Goal: Transaction & Acquisition: Purchase product/service

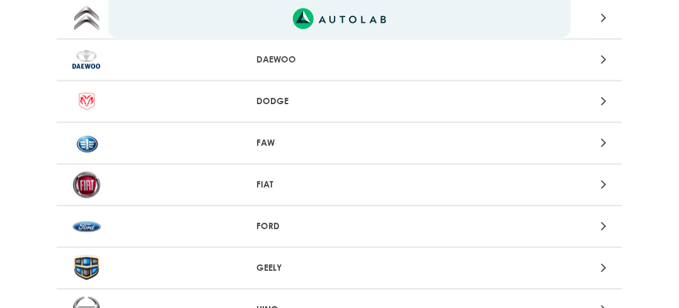
click at [604, 226] on icon at bounding box center [604, 225] width 6 height 16
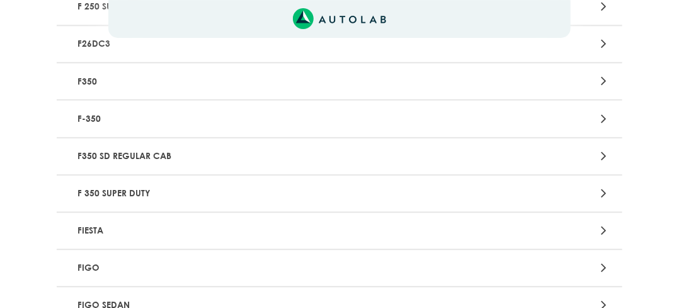
scroll to position [1059, 0]
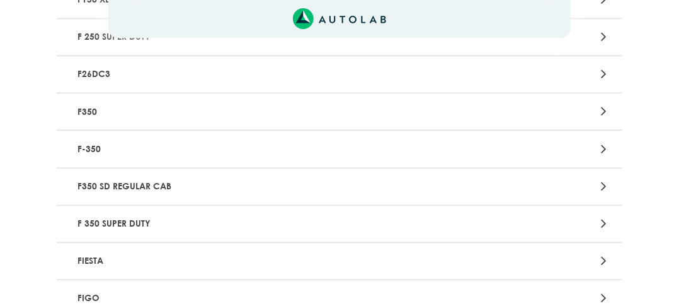
click at [602, 253] on icon at bounding box center [604, 260] width 6 height 16
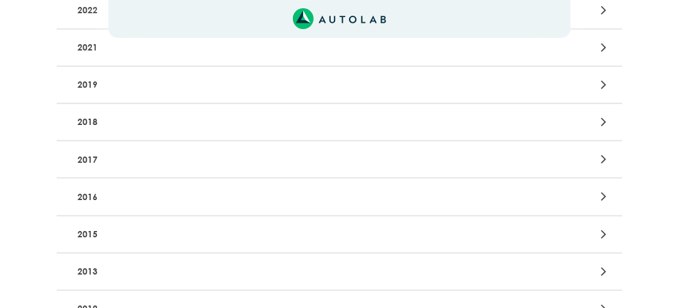
scroll to position [226, 0]
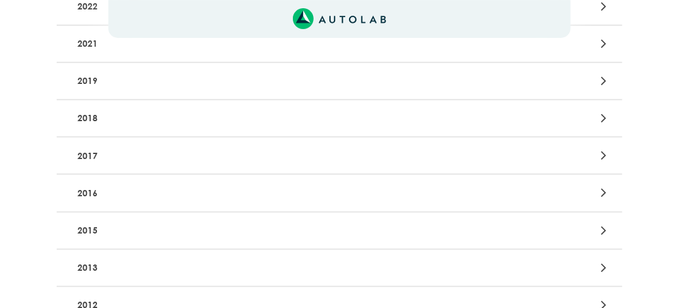
click at [602, 226] on icon at bounding box center [604, 230] width 6 height 16
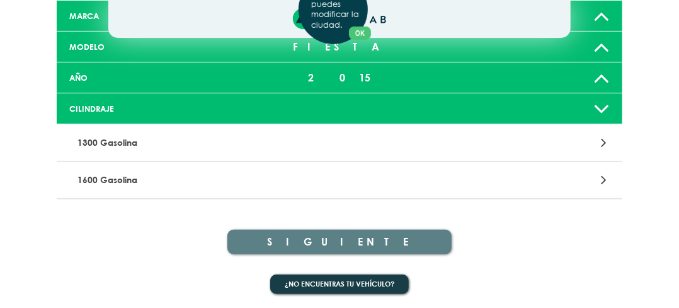
click at [606, 179] on icon at bounding box center [604, 179] width 6 height 16
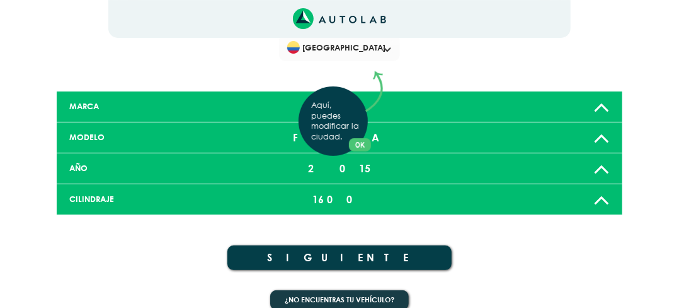
scroll to position [40, 0]
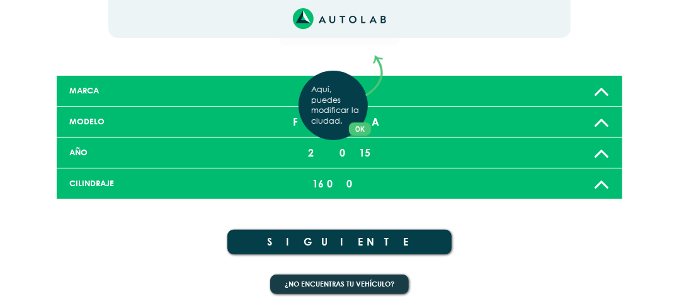
click at [343, 240] on div "Aquí, puedes modificar la ciudad. OK .aex,.bex{fill:none!important;stroke:#50c4…" at bounding box center [339, 114] width 679 height 308
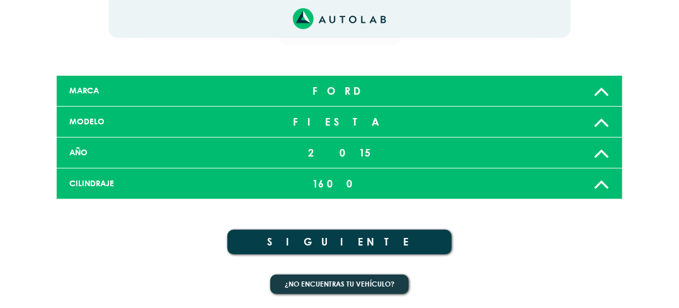
click at [315, 246] on button "SIGUIENTE" at bounding box center [339, 241] width 224 height 25
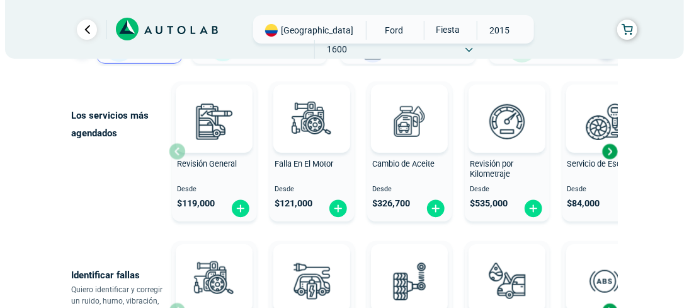
scroll to position [118, 0]
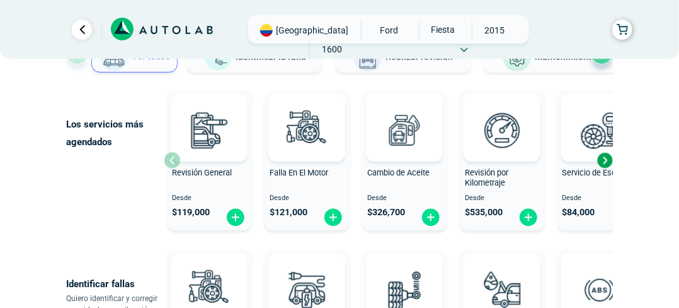
click at [606, 161] on div "Next slide" at bounding box center [604, 160] width 19 height 19
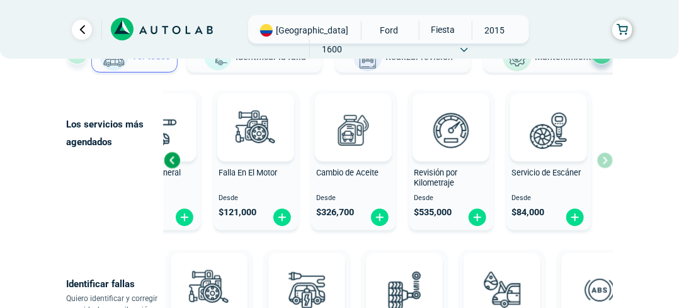
click at [171, 159] on div "Previous slide" at bounding box center [172, 160] width 19 height 19
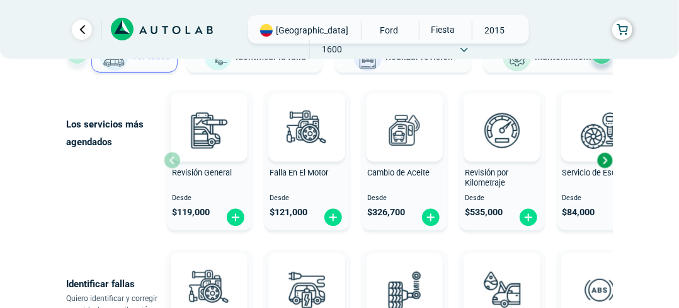
click at [171, 159] on div "Revisión General Desde $ 119,000" at bounding box center [209, 160] width 85 height 134
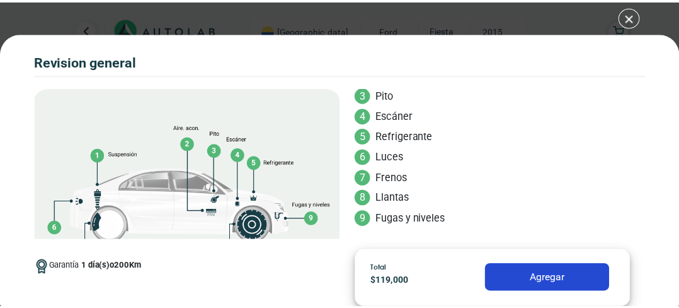
scroll to position [175, 0]
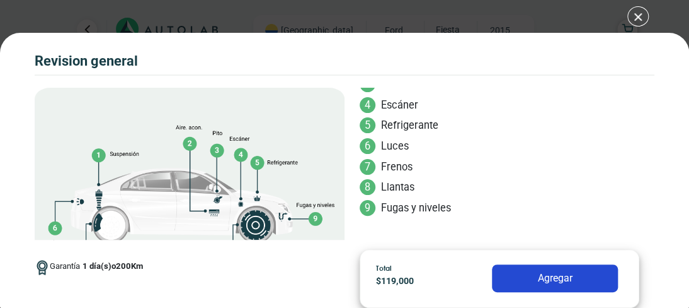
click at [635, 13] on div "Volkswagen Crossfox 2018 REVISION GENERAL $ 119,000 1 200" at bounding box center [344, 154] width 689 height 308
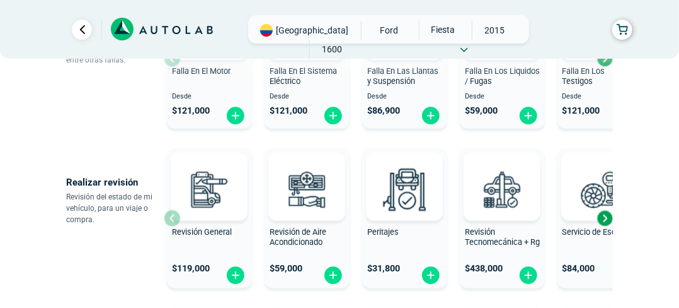
scroll to position [381, 0]
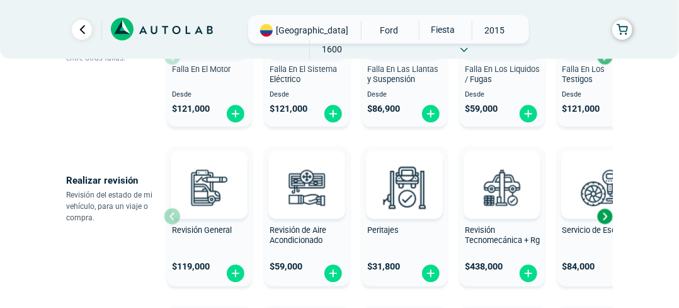
click at [604, 220] on div "Next slide" at bounding box center [604, 216] width 19 height 19
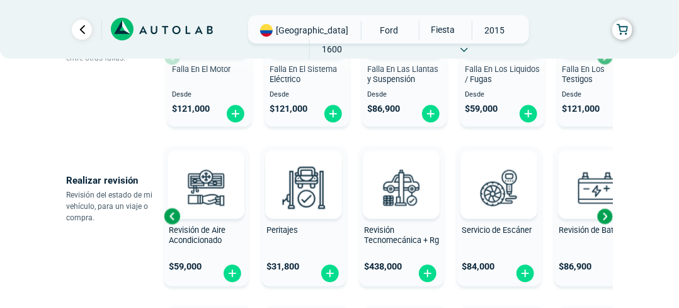
click at [604, 220] on div "Next slide" at bounding box center [604, 216] width 19 height 19
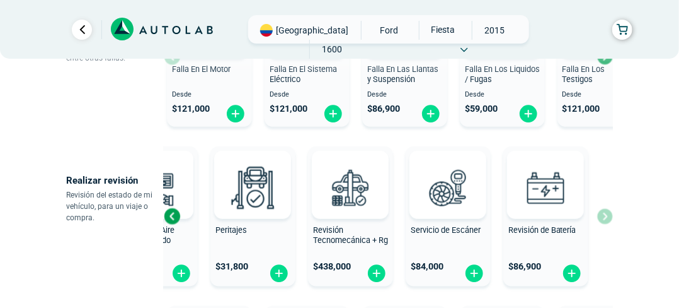
click at [604, 220] on div "Revisión General $ 119,000 Revisión de Aire Acondicionado $ 59,000 Peritajes $ …" at bounding box center [388, 216] width 449 height 150
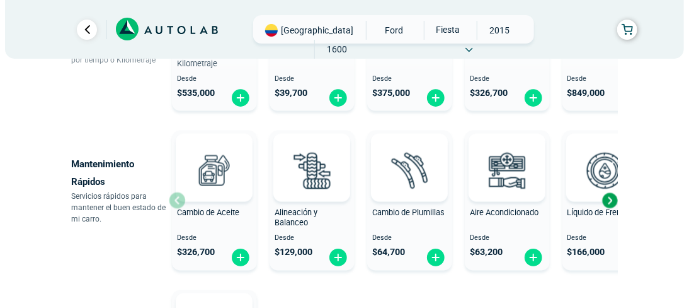
scroll to position [717, 0]
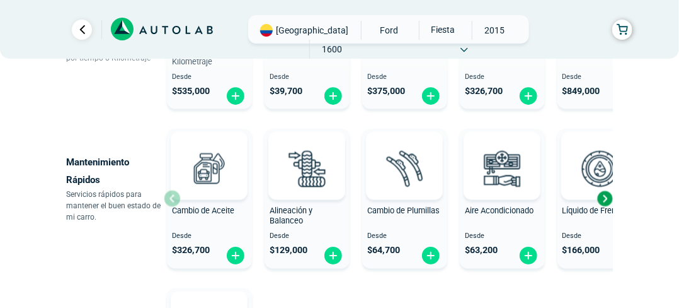
click at [174, 198] on div "Cambio de Aceite Desde $ 326,700" at bounding box center [209, 199] width 85 height 134
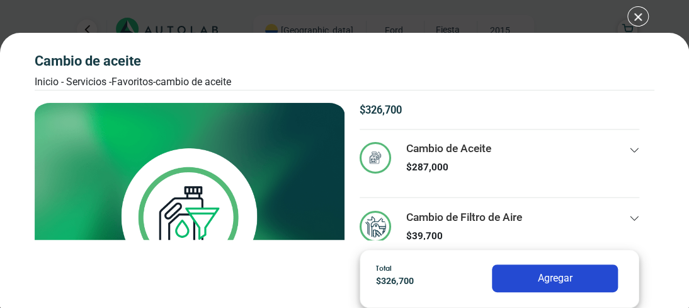
click at [635, 19] on div "Cambio de Aceite Inicio - Servicios - Favoritos - Cambio de Aceite Cambio de Ac…" at bounding box center [344, 154] width 689 height 308
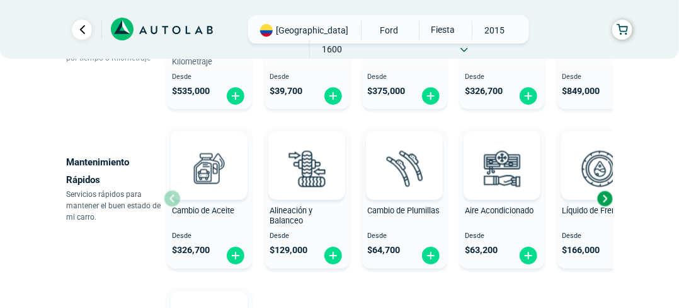
click at [606, 200] on div "Next slide" at bounding box center [604, 198] width 19 height 19
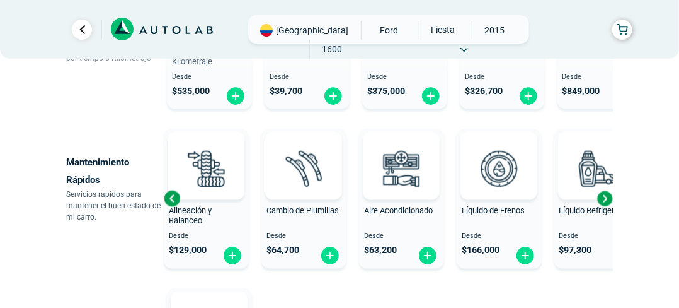
click at [606, 198] on div "Next slide" at bounding box center [604, 198] width 19 height 19
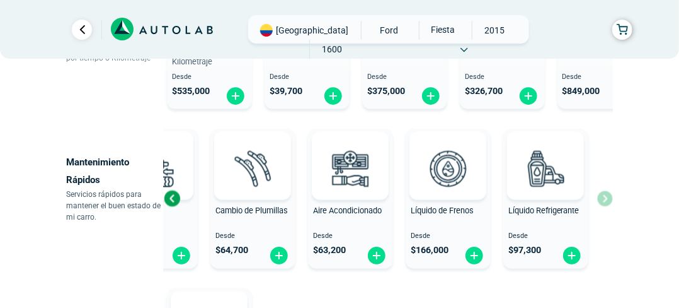
click at [605, 203] on div "Cambio de Aceite Desde $ 326,700 Alineación y Balanceo Desde $ 129,000 Cambio d…" at bounding box center [388, 199] width 449 height 150
click at [606, 197] on div "Cambio de Aceite Desde $ 326,700 Alineación y Balanceo Desde $ 129,000 Cambio d…" at bounding box center [388, 199] width 449 height 150
click at [172, 197] on div "Previous slide" at bounding box center [172, 198] width 19 height 19
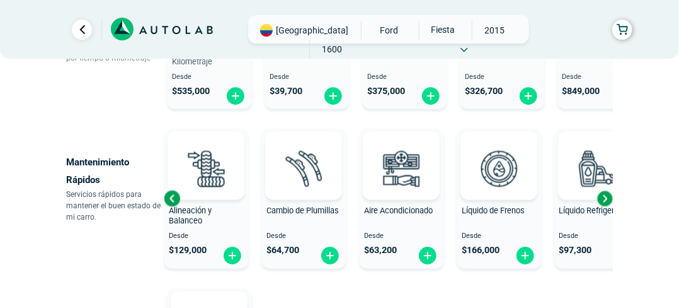
click at [171, 197] on div "Previous slide" at bounding box center [172, 198] width 19 height 19
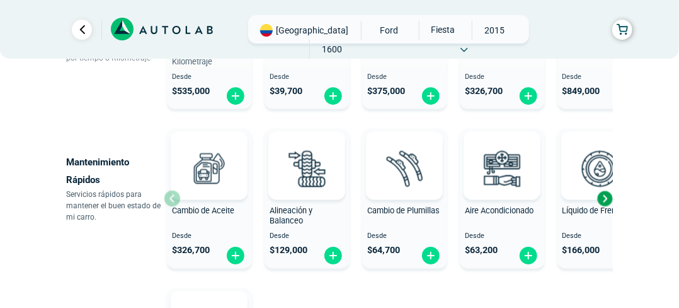
click at [171, 197] on div "Cambio de Aceite Desde $ 326,700" at bounding box center [209, 199] width 85 height 134
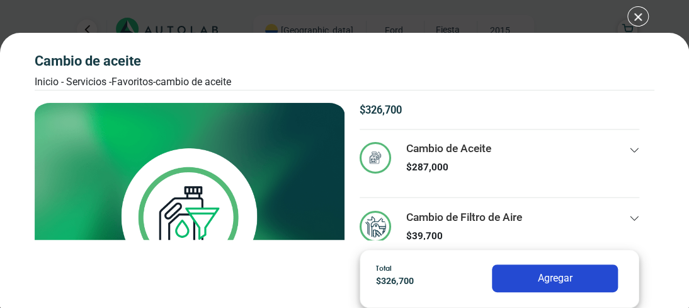
click at [638, 16] on div "Cambio de Aceite Inicio - Servicios - Favoritos - Cambio de Aceite Cambio de Ac…" at bounding box center [344, 154] width 689 height 308
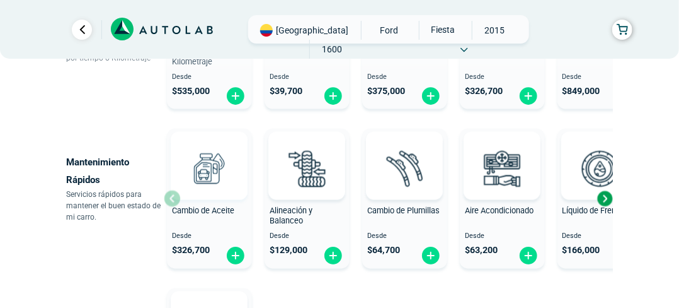
click at [173, 196] on div at bounding box center [209, 166] width 77 height 68
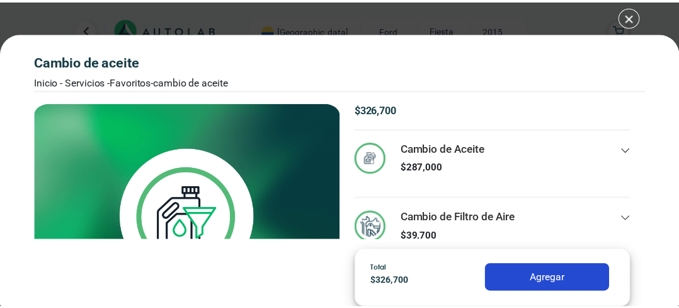
scroll to position [25, 0]
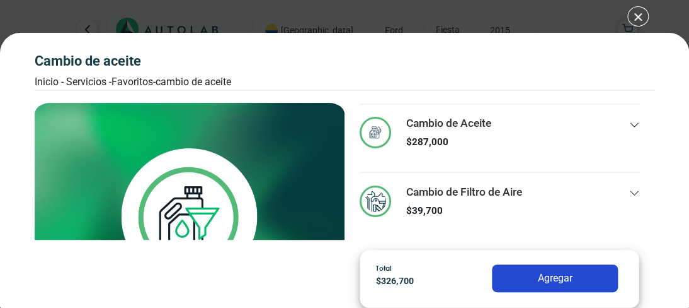
click at [635, 15] on div "Cambio de Aceite Inicio - Servicios - Favoritos - Cambio de Aceite Cambio de Ac…" at bounding box center [344, 154] width 689 height 308
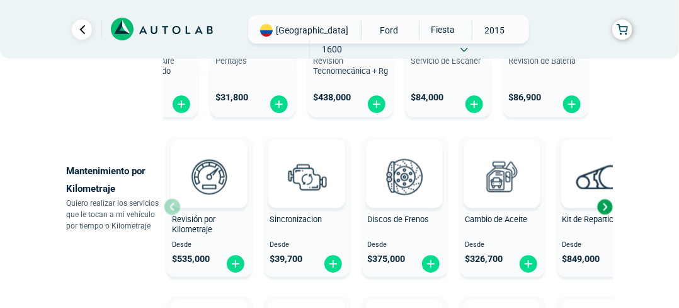
scroll to position [544, 0]
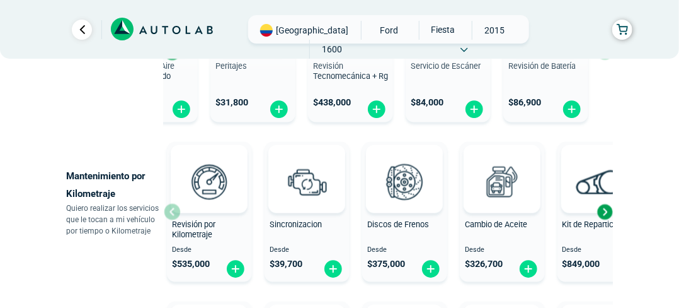
click at [605, 211] on div "Next slide" at bounding box center [604, 211] width 19 height 19
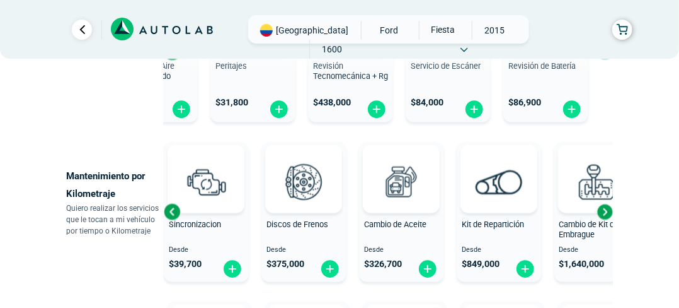
click at [605, 212] on div "Next slide" at bounding box center [604, 211] width 19 height 19
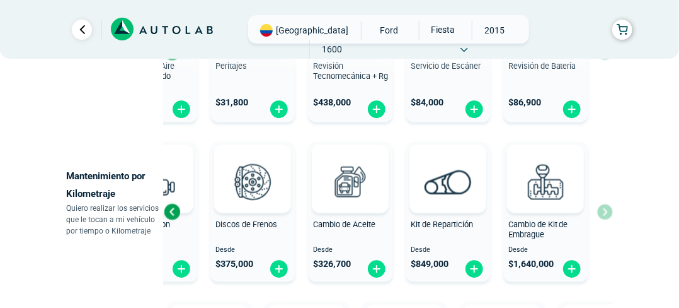
click at [605, 212] on div "Revisión por Kilometraje Desde $ 535,000 Sincronizacion Desde $ 39,700 Discos d…" at bounding box center [388, 212] width 449 height 150
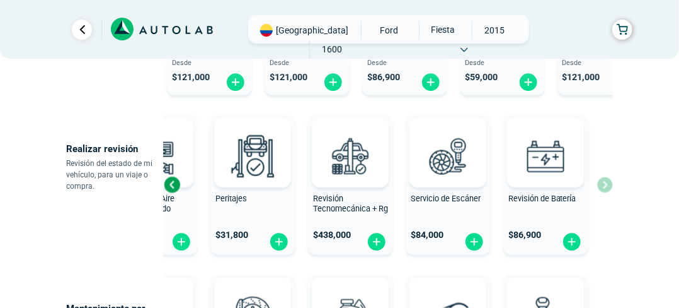
scroll to position [401, 0]
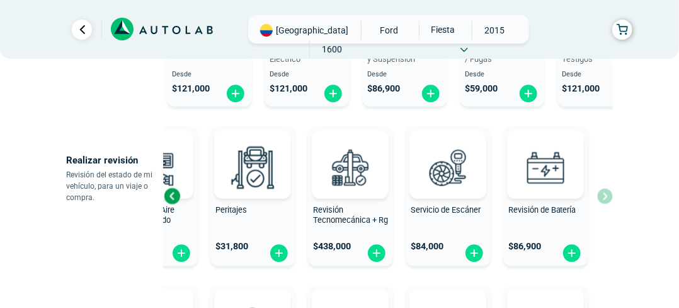
click at [171, 192] on div "Previous slide" at bounding box center [172, 196] width 19 height 19
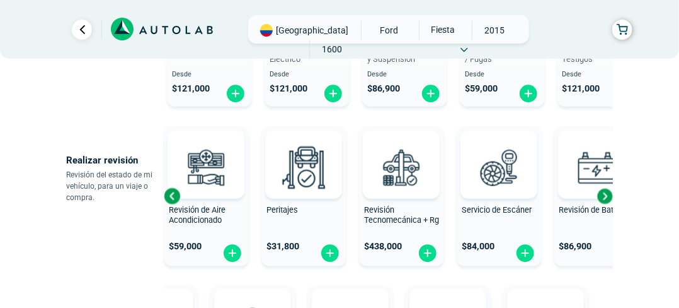
click at [171, 192] on div "Previous slide" at bounding box center [172, 196] width 19 height 19
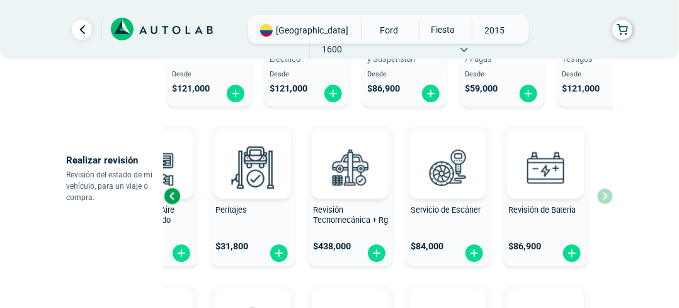
scroll to position [297, 0]
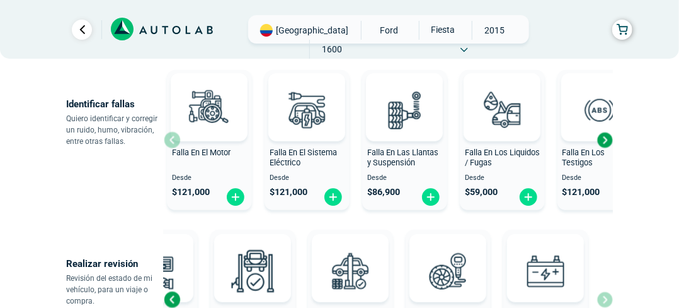
click at [607, 139] on div "Next slide" at bounding box center [604, 139] width 19 height 19
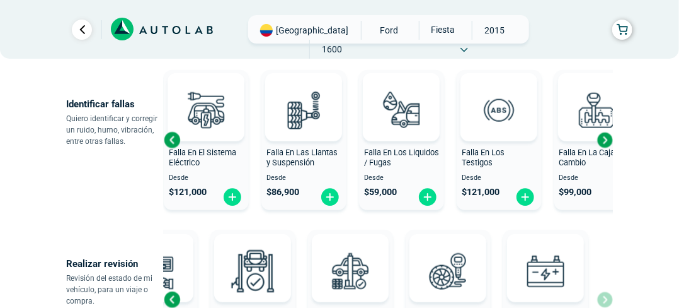
click at [607, 139] on div "Next slide" at bounding box center [604, 139] width 19 height 19
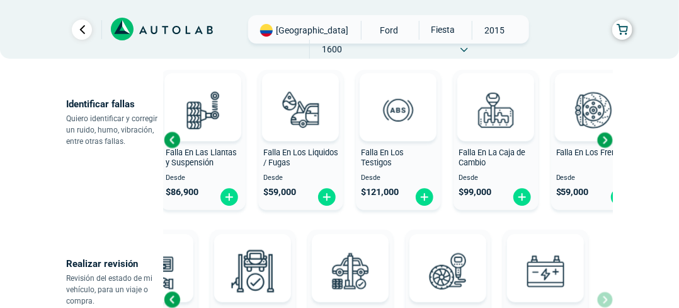
click at [607, 139] on div "Next slide" at bounding box center [604, 139] width 19 height 19
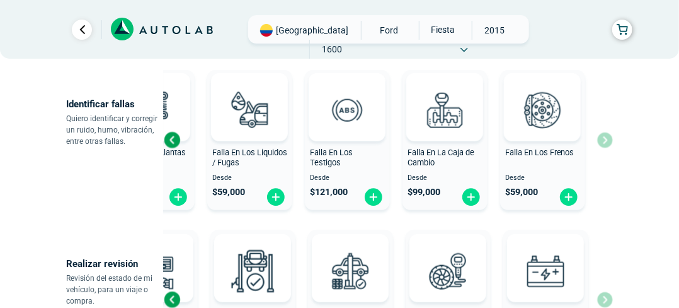
click at [172, 142] on div "Previous slide" at bounding box center [172, 139] width 19 height 19
click at [173, 141] on div "Previous slide" at bounding box center [172, 139] width 19 height 19
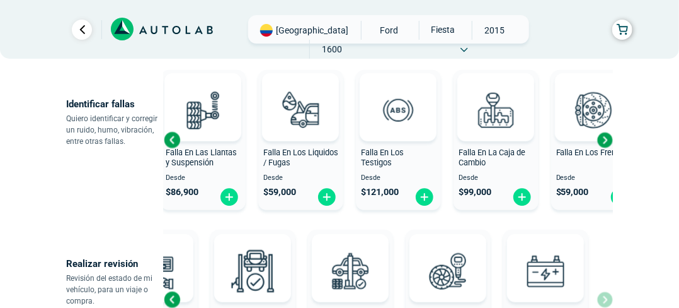
click at [173, 141] on div "Previous slide" at bounding box center [172, 139] width 19 height 19
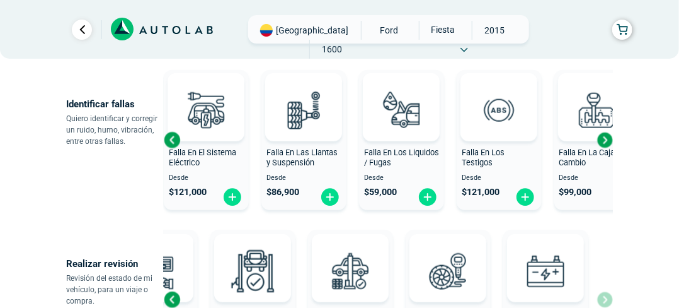
click at [174, 141] on div "Previous slide" at bounding box center [172, 139] width 19 height 19
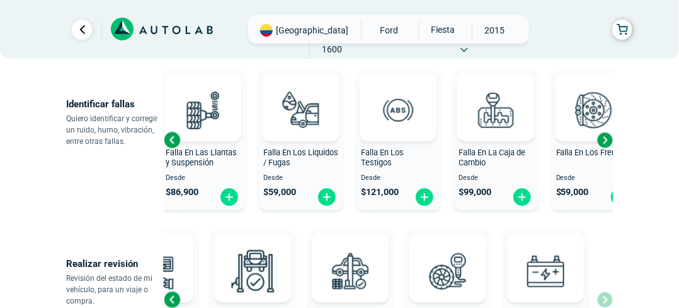
click at [174, 142] on div "Previous slide" at bounding box center [172, 139] width 19 height 19
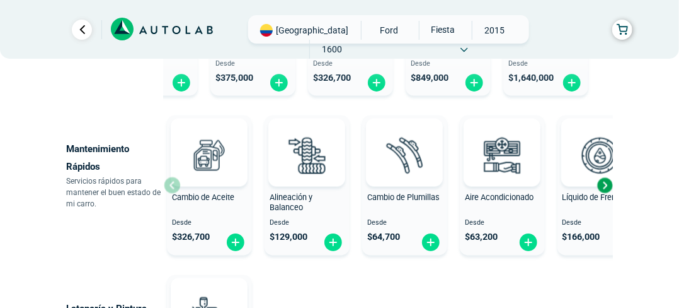
scroll to position [746, 0]
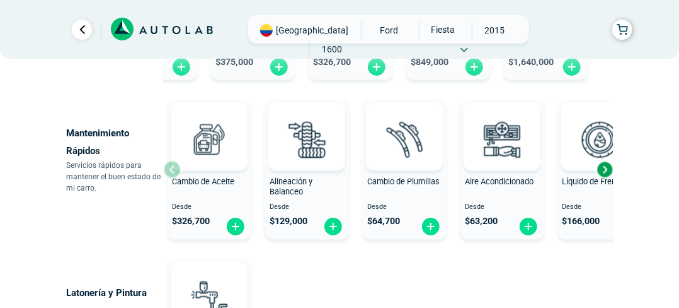
click at [607, 168] on div "Next slide" at bounding box center [604, 169] width 19 height 19
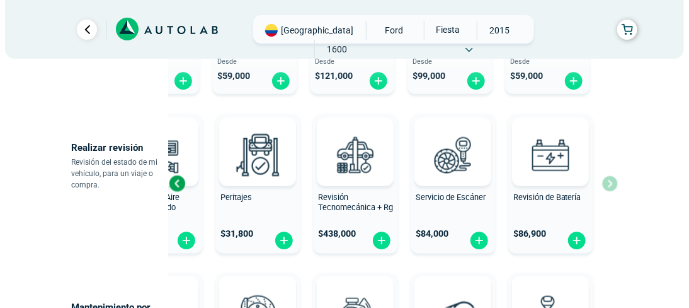
scroll to position [432, 0]
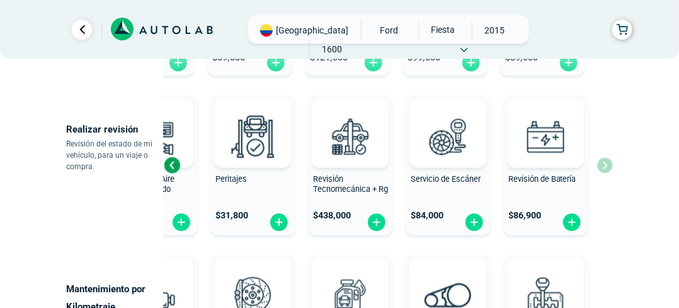
click at [168, 166] on div "Previous slide" at bounding box center [172, 165] width 19 height 19
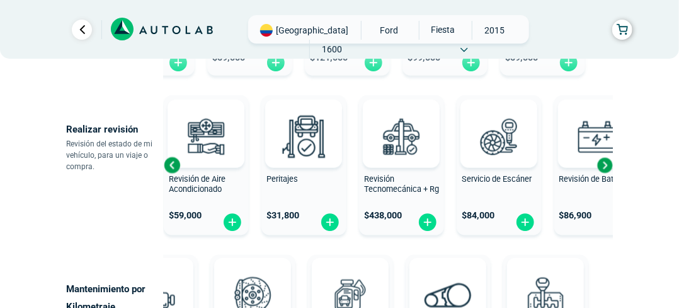
click at [169, 164] on div "Previous slide" at bounding box center [172, 165] width 19 height 19
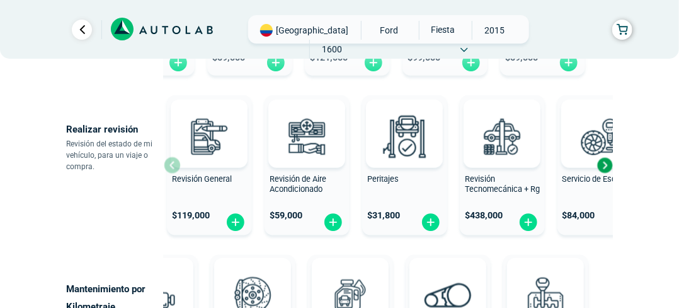
click at [609, 163] on div "Next slide" at bounding box center [604, 165] width 19 height 19
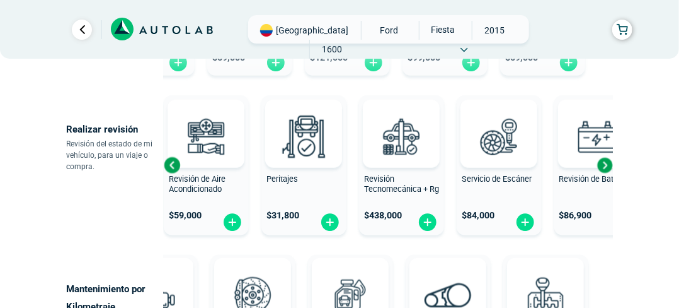
click at [609, 163] on div "Next slide" at bounding box center [604, 165] width 19 height 19
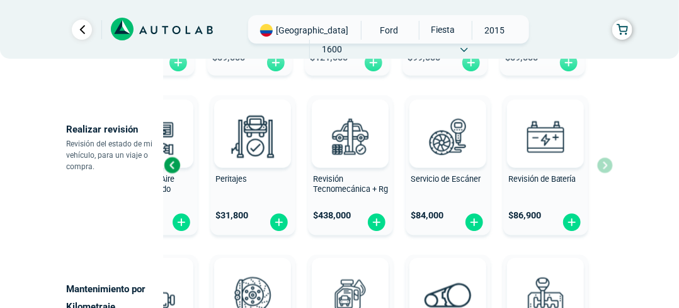
click at [609, 163] on div "Revisión General $ 119,000 Revisión de Aire Acondicionado $ 59,000 Peritajes $ …" at bounding box center [388, 165] width 449 height 150
click at [171, 161] on div "Previous slide" at bounding box center [172, 165] width 19 height 19
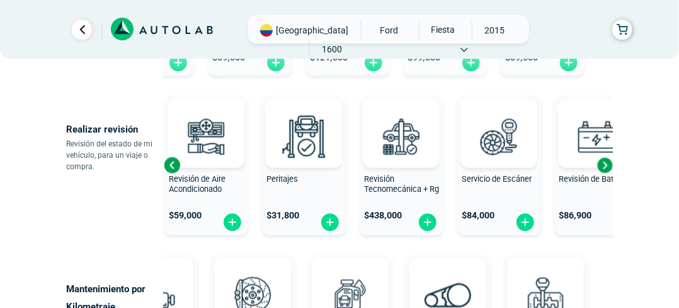
click at [170, 161] on div "Previous slide" at bounding box center [172, 165] width 19 height 19
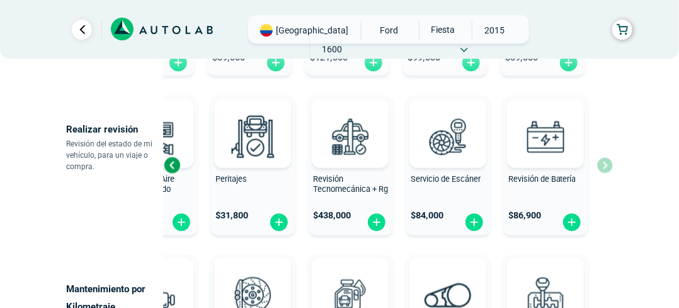
click at [605, 166] on div "Revisión General $ 119,000 Revisión de Aire Acondicionado $ 59,000 Peritajes $ …" at bounding box center [388, 165] width 449 height 150
click at [168, 164] on div "Previous slide" at bounding box center [172, 165] width 19 height 19
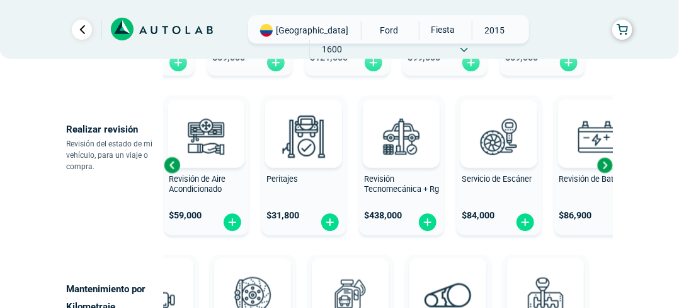
click at [168, 164] on div "Previous slide" at bounding box center [172, 165] width 19 height 19
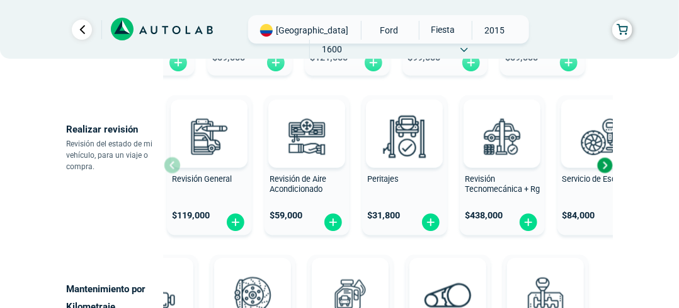
click at [169, 164] on div "Revisión General $ 119,000" at bounding box center [209, 165] width 85 height 131
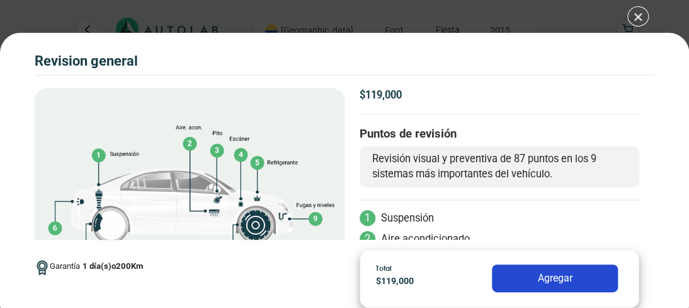
click at [637, 17] on div "Volkswagen Crossfox 2018 REVISION GENERAL $ 119,000 1 200" at bounding box center [344, 154] width 689 height 308
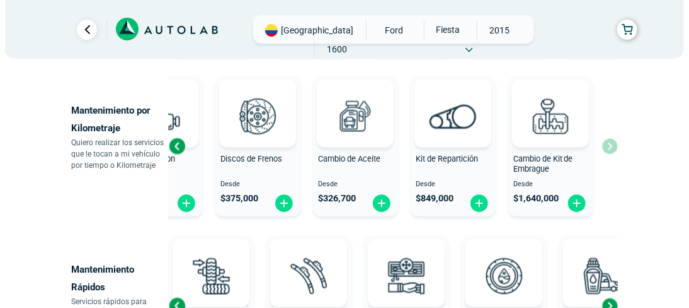
scroll to position [613, 0]
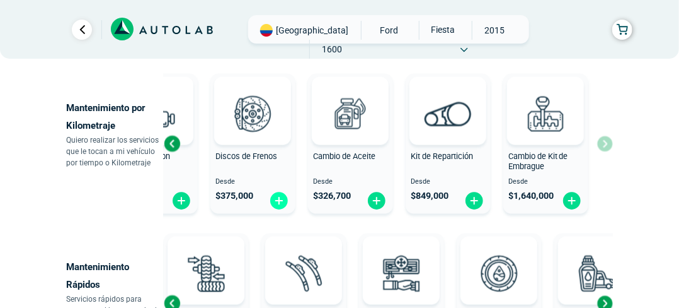
click at [280, 197] on img at bounding box center [279, 201] width 20 height 20
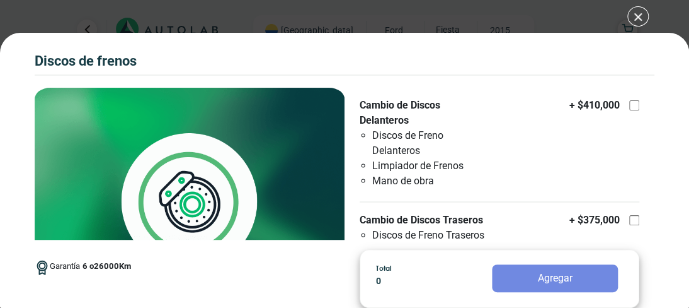
click at [381, 134] on li "Discos de Freno Delanteros" at bounding box center [430, 143] width 116 height 30
click at [630, 110] on input "Cambio de Discos Delanteros Discos [PERSON_NAME] Delanteros Limpiador de Frenos…" at bounding box center [635, 105] width 10 height 10
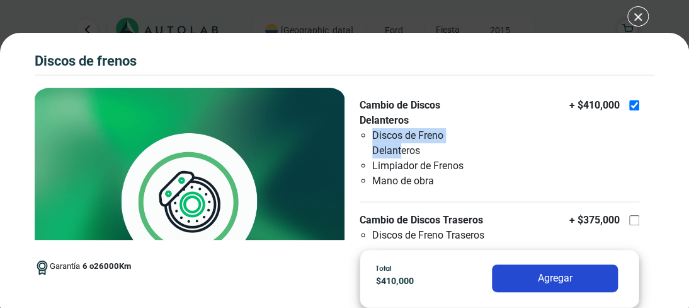
drag, startPoint x: 374, startPoint y: 134, endPoint x: 427, endPoint y: 180, distance: 70.6
click at [427, 178] on ul "Discos [PERSON_NAME] Delanteros Limpiador de Frenos Mano de obra" at bounding box center [424, 158] width 129 height 60
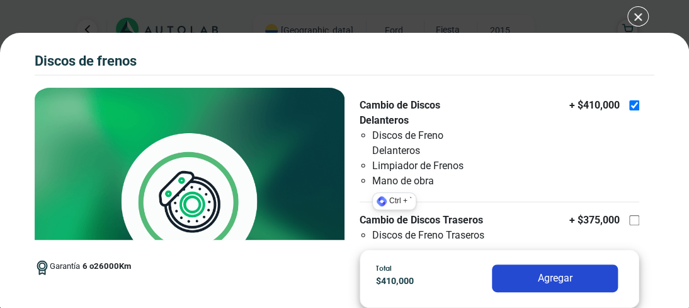
click at [439, 180] on li "Mano de obra" at bounding box center [430, 180] width 116 height 15
click at [630, 110] on input "Cambio de Discos Delanteros Discos [PERSON_NAME] Delanteros Limpiador de Frenos…" at bounding box center [635, 105] width 10 height 10
checkbox input "false"
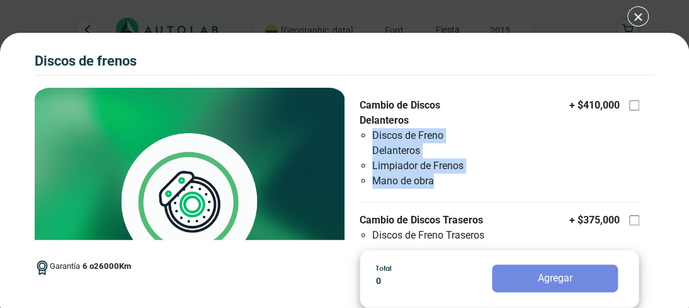
drag, startPoint x: 383, startPoint y: 145, endPoint x: 374, endPoint y: 132, distance: 16.3
click at [374, 132] on ul "Discos [PERSON_NAME] Delanteros Limpiador de Frenos Mano de obra" at bounding box center [424, 158] width 129 height 60
copy ul "Discos [PERSON_NAME] Delanteros Limpiador de Frenos Mano de obra"
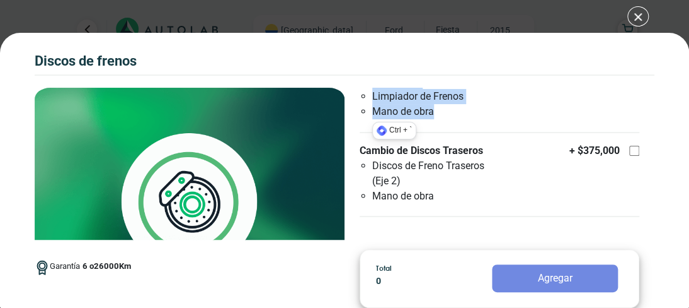
scroll to position [71, 0]
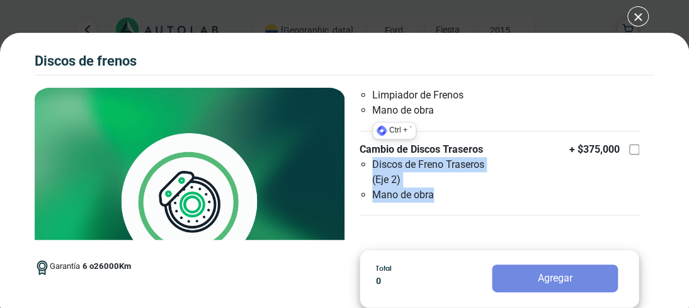
drag, startPoint x: 441, startPoint y: 197, endPoint x: 367, endPoint y: 165, distance: 80.8
click at [367, 165] on ul "Discos [PERSON_NAME] Traseros (Eje 2) Mano de obra" at bounding box center [424, 179] width 129 height 45
copy ul "Discos [PERSON_NAME] Traseros (Eje 2) Mano de obra"
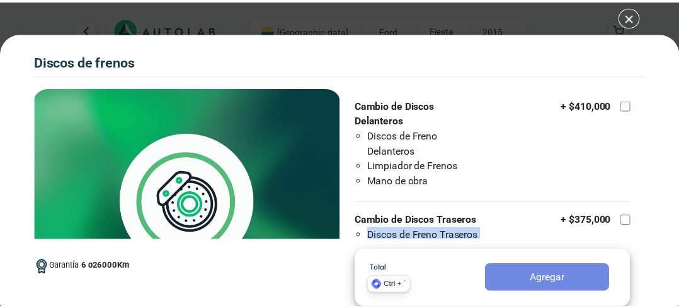
scroll to position [0, 0]
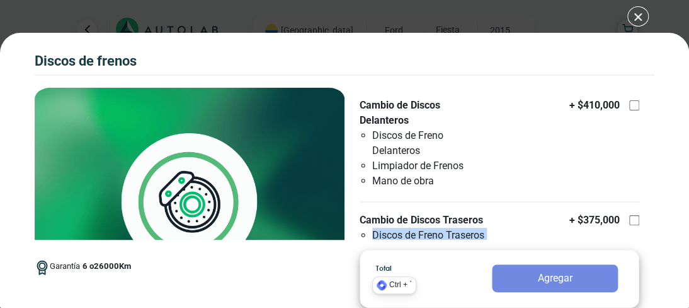
click at [635, 18] on div "Discos de Frenos Discos de Frenos Garantía 6 26000 Km" at bounding box center [344, 154] width 689 height 308
